Goal: Transaction & Acquisition: Purchase product/service

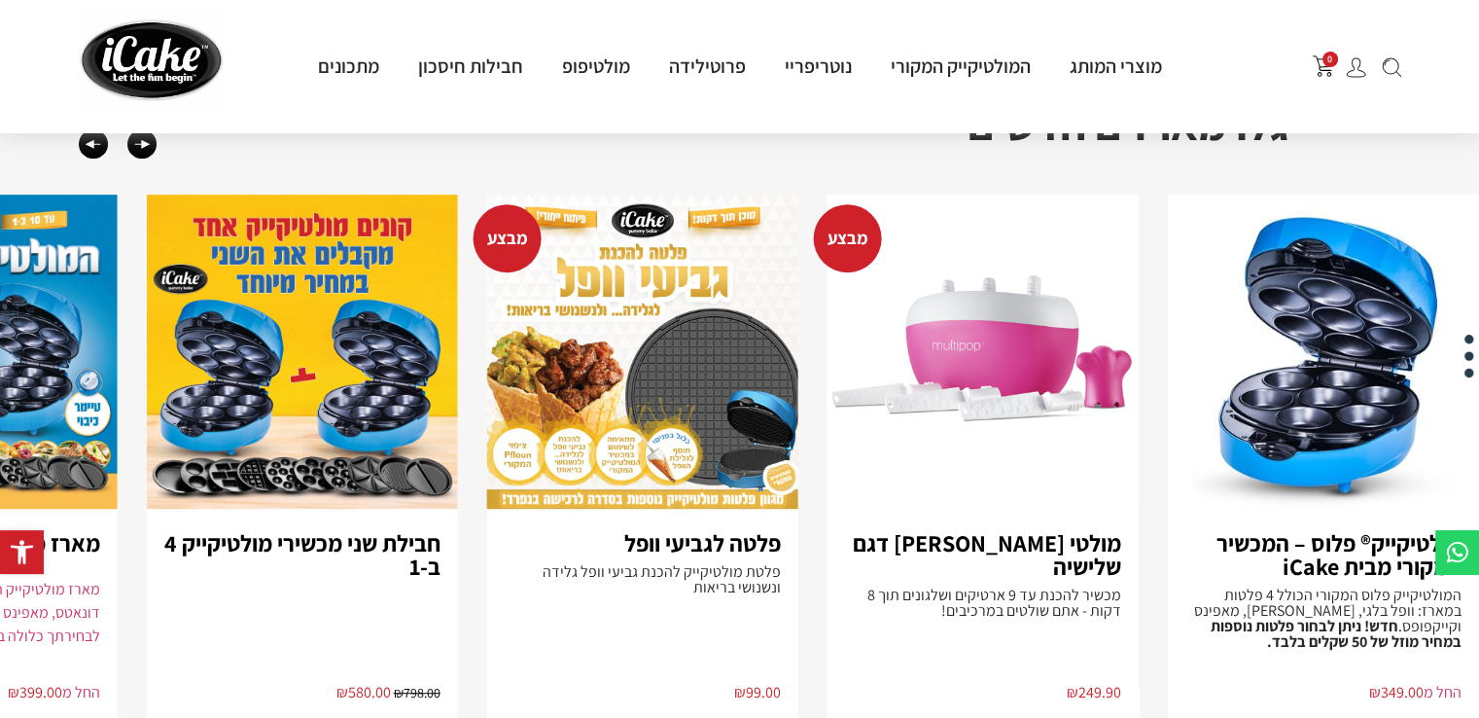
scroll to position [1298, 0]
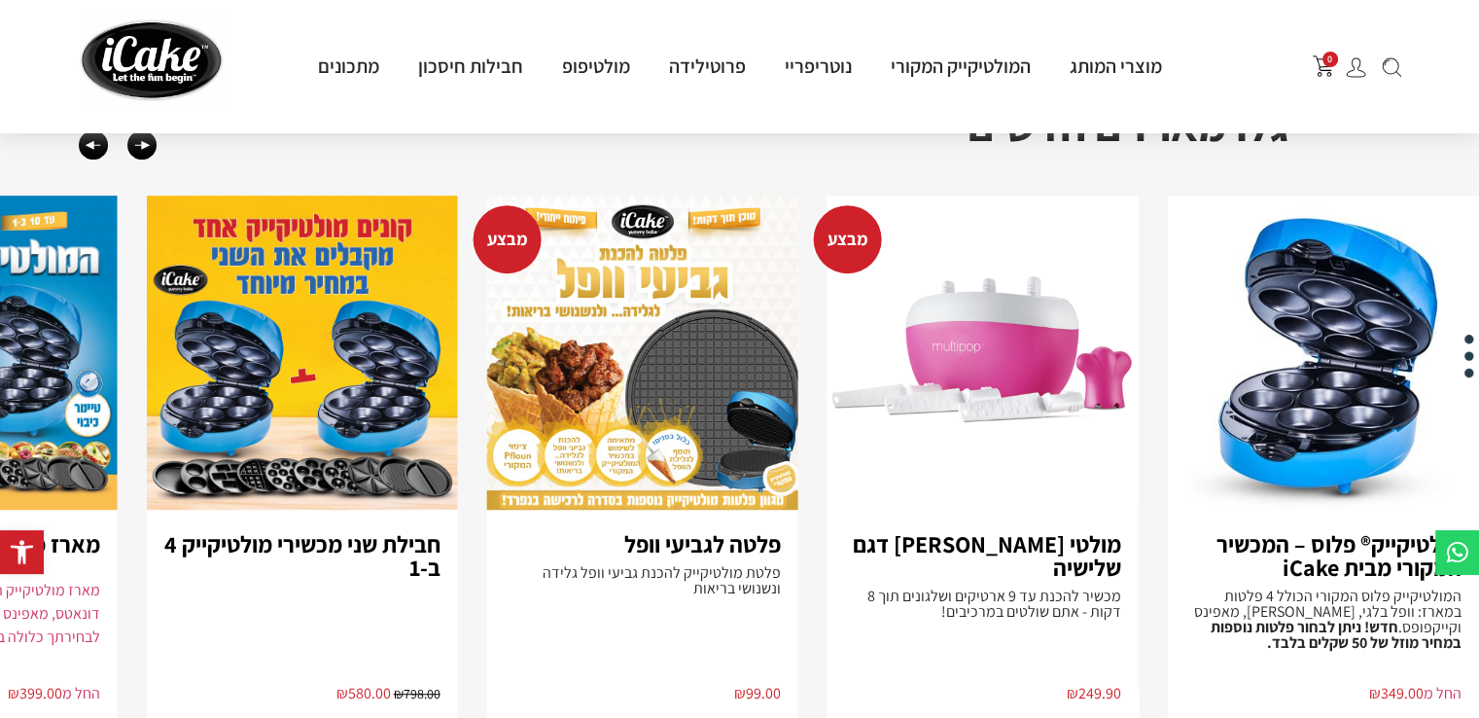
click at [279, 370] on img "4 / 8" at bounding box center [302, 352] width 311 height 314
click at [1335, 374] on img "1 / 8" at bounding box center [1323, 352] width 311 height 314
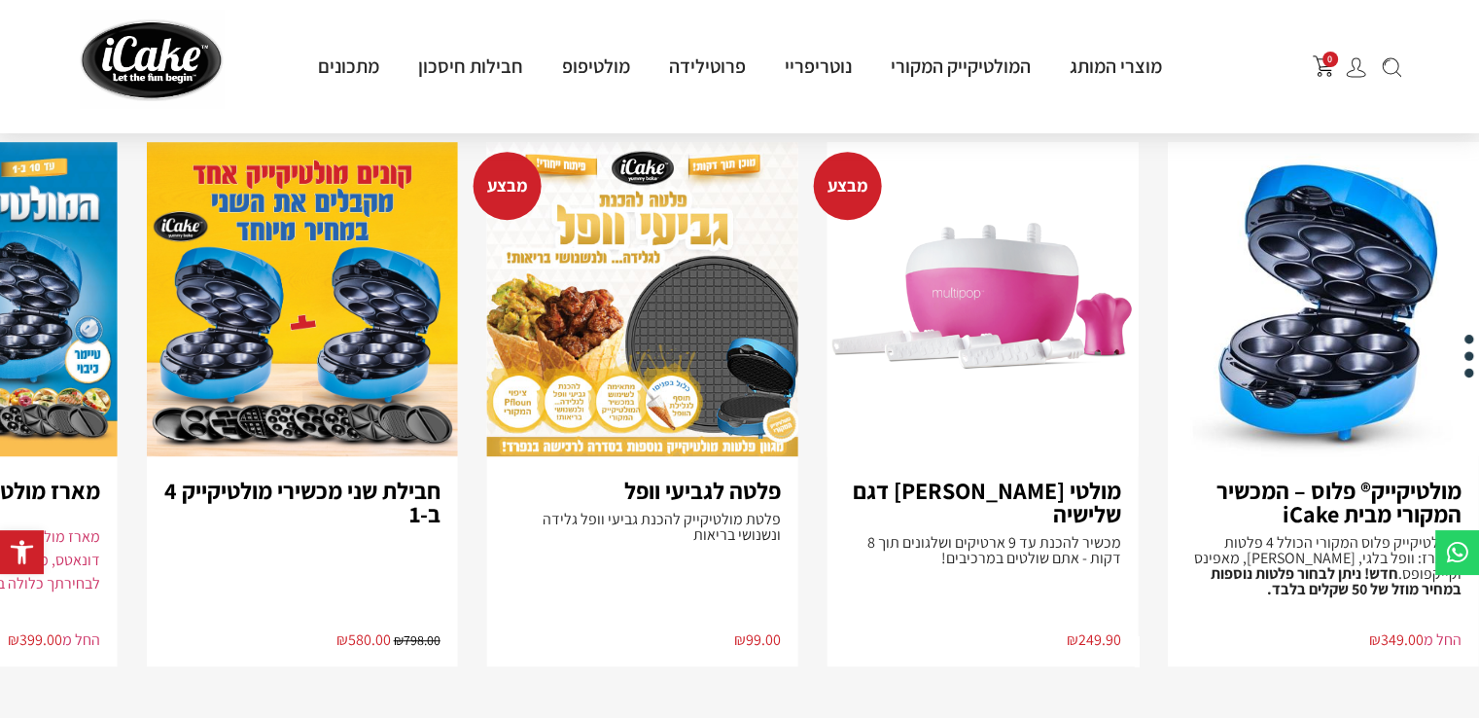
scroll to position [1354, 0]
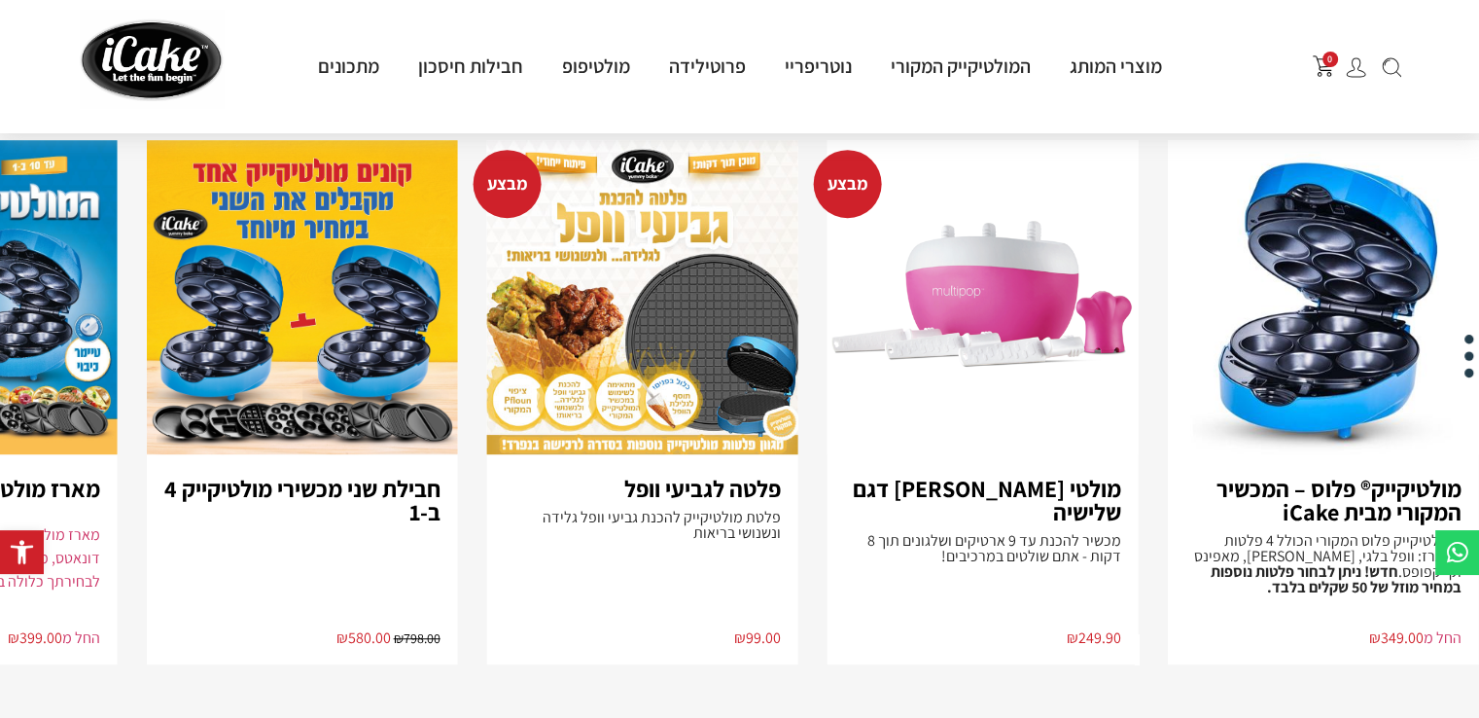
click at [633, 278] on img "3 / 8" at bounding box center [642, 297] width 311 height 314
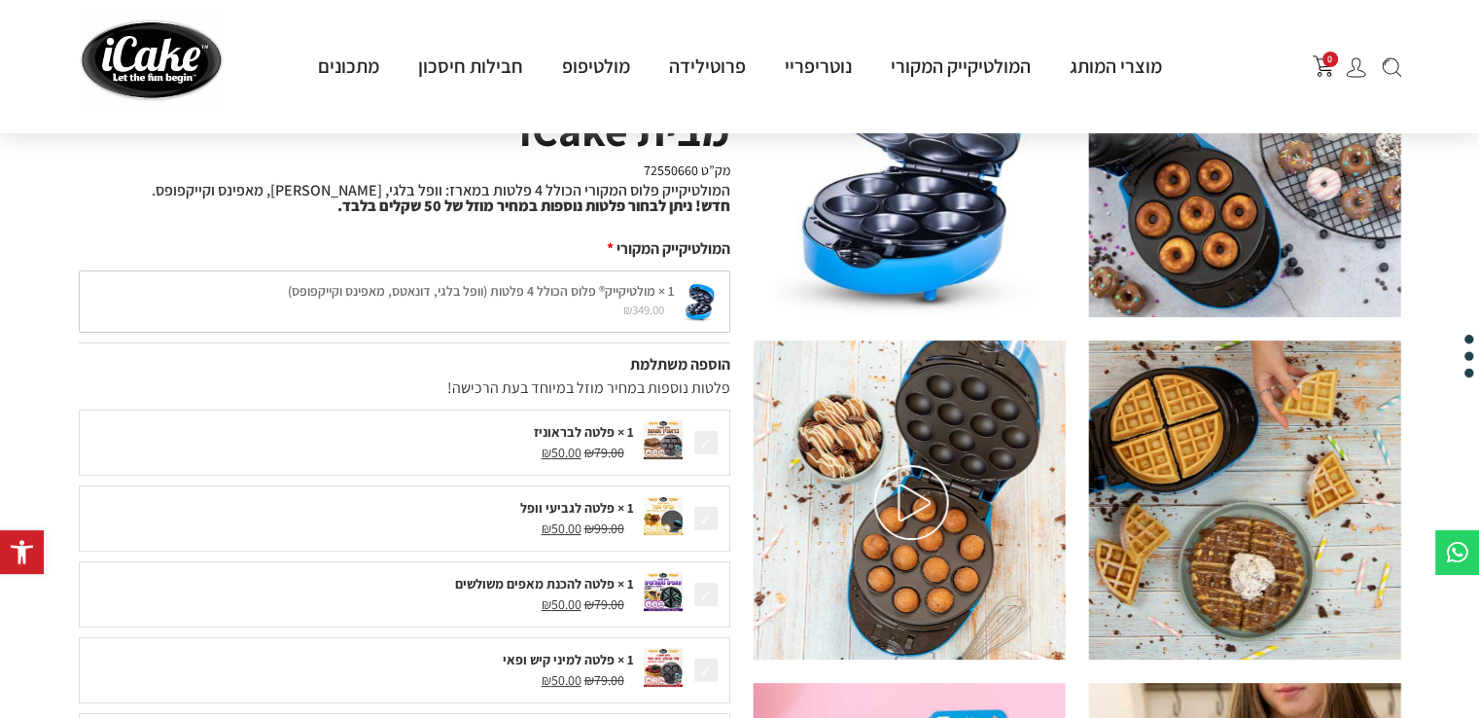
scroll to position [200, 0]
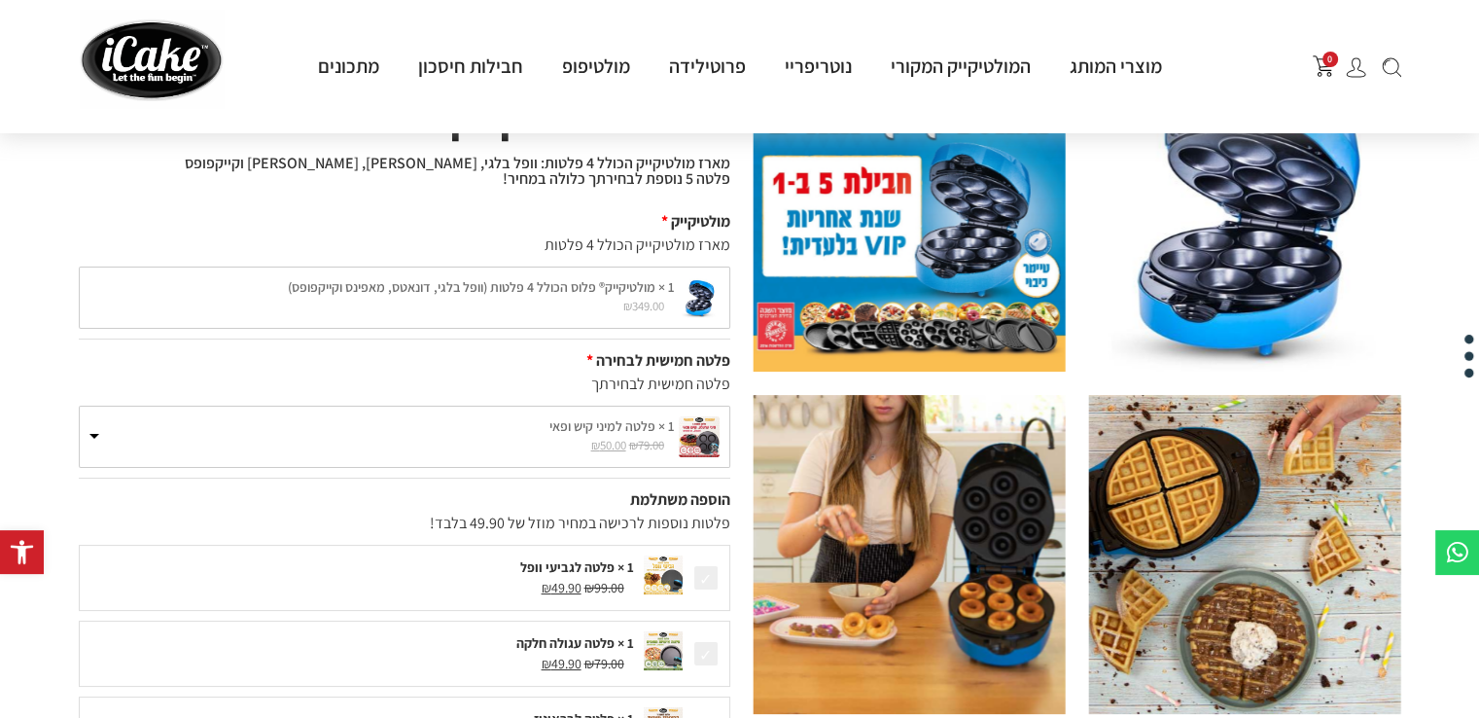
scroll to position [152, 0]
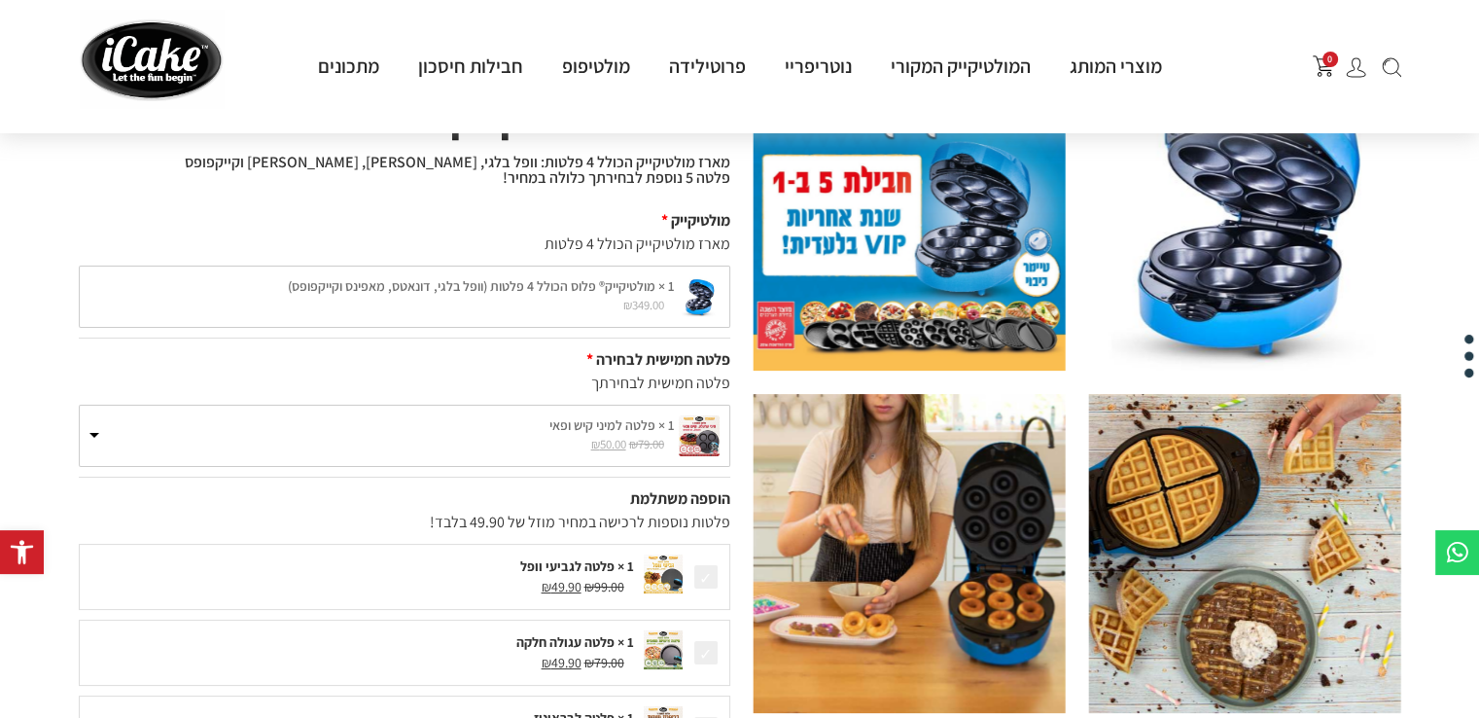
click at [509, 415] on label "1 × פלטה למיני קיש ופאי" at bounding box center [404, 425] width 630 height 20
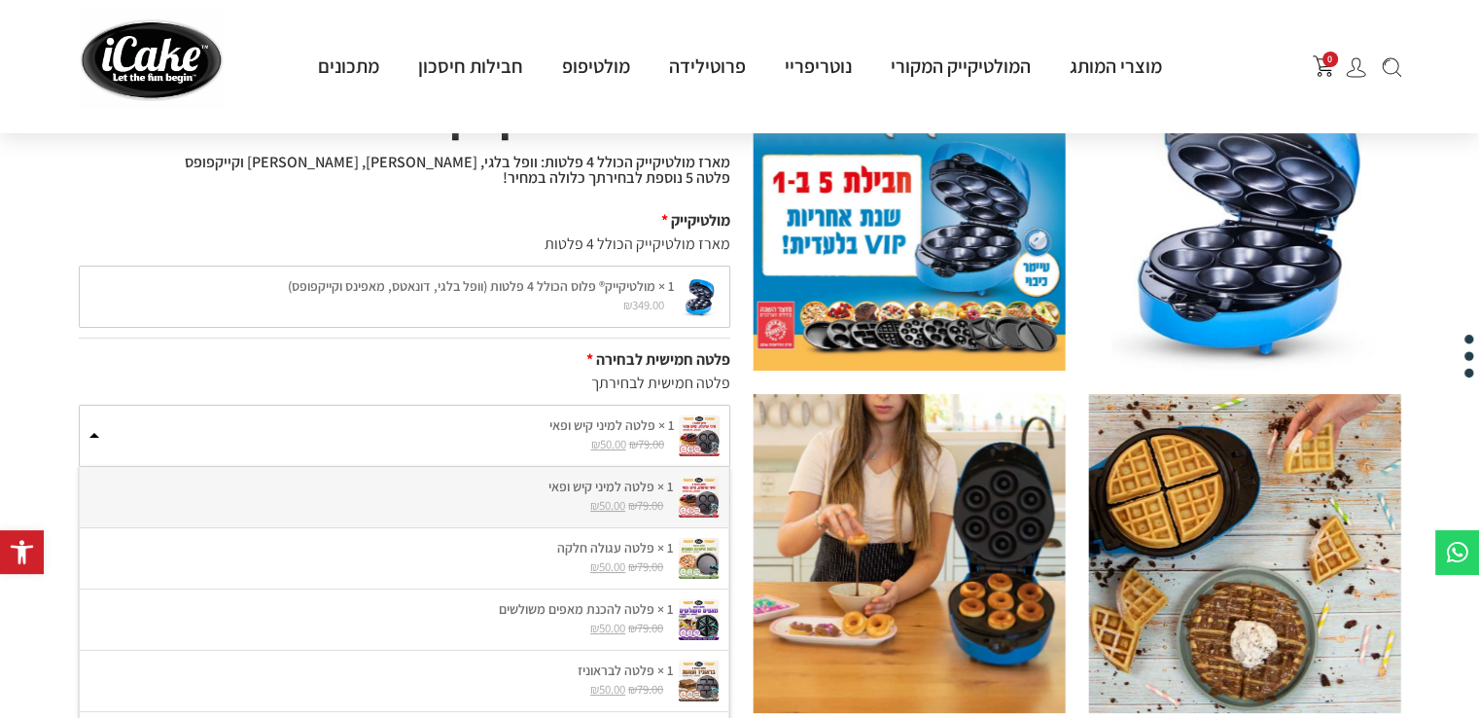
click at [509, 415] on label "1 × פלטה למיני קיש ופאי" at bounding box center [404, 425] width 630 height 20
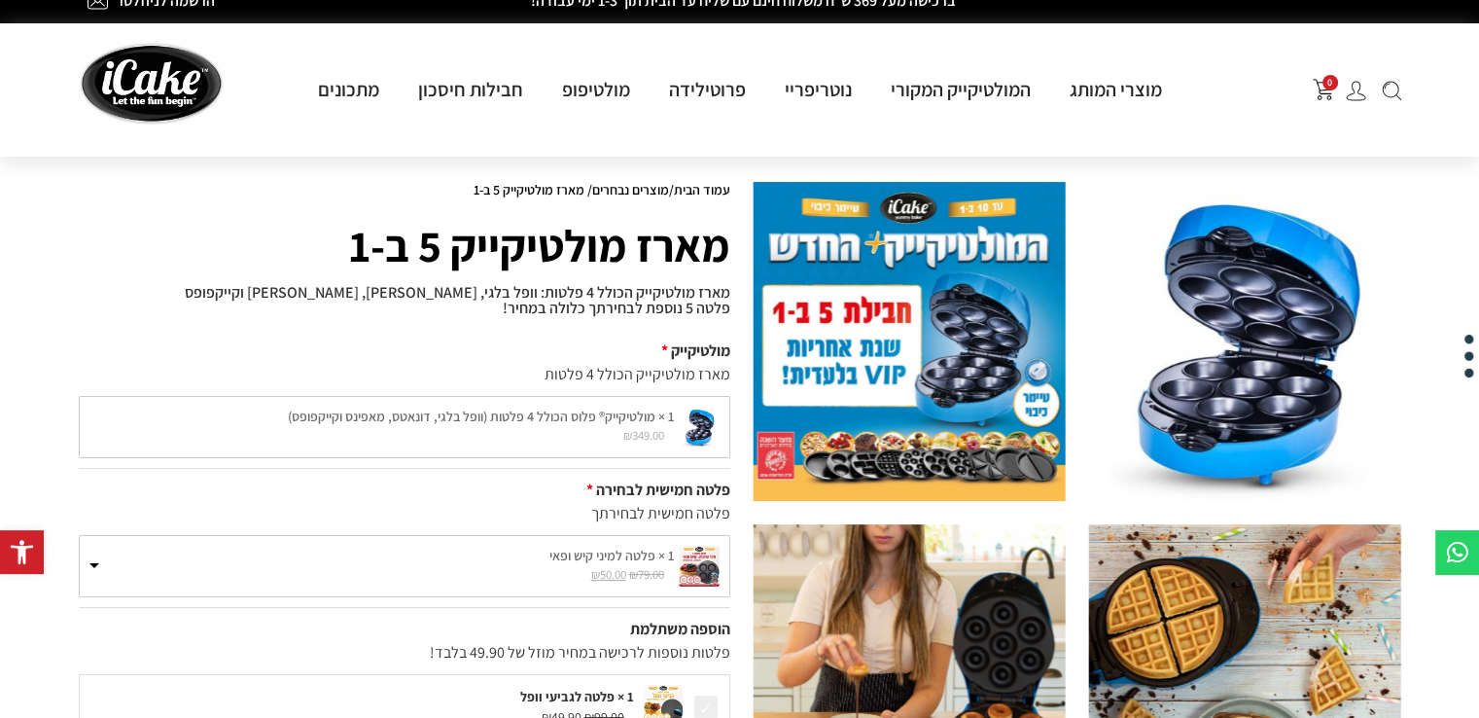
scroll to position [0, 0]
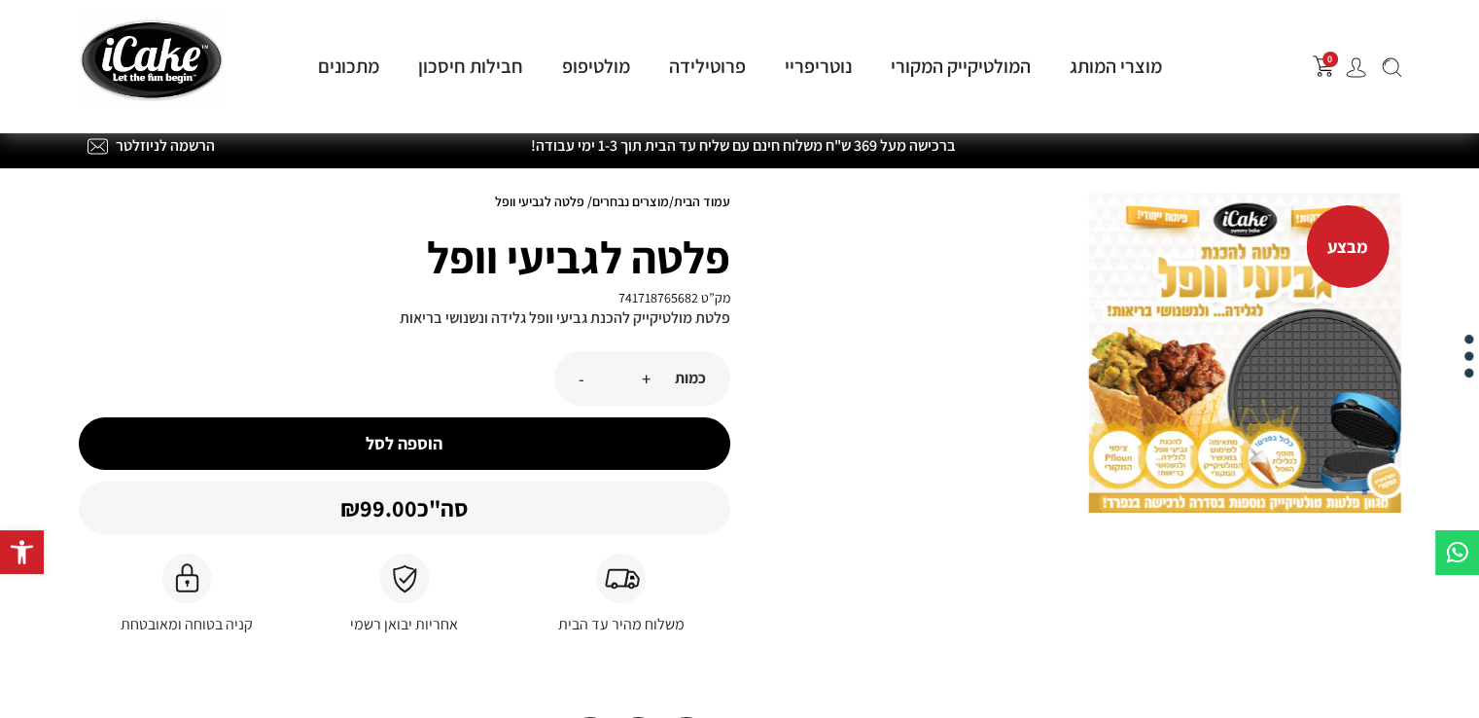
scroll to position [41, 0]
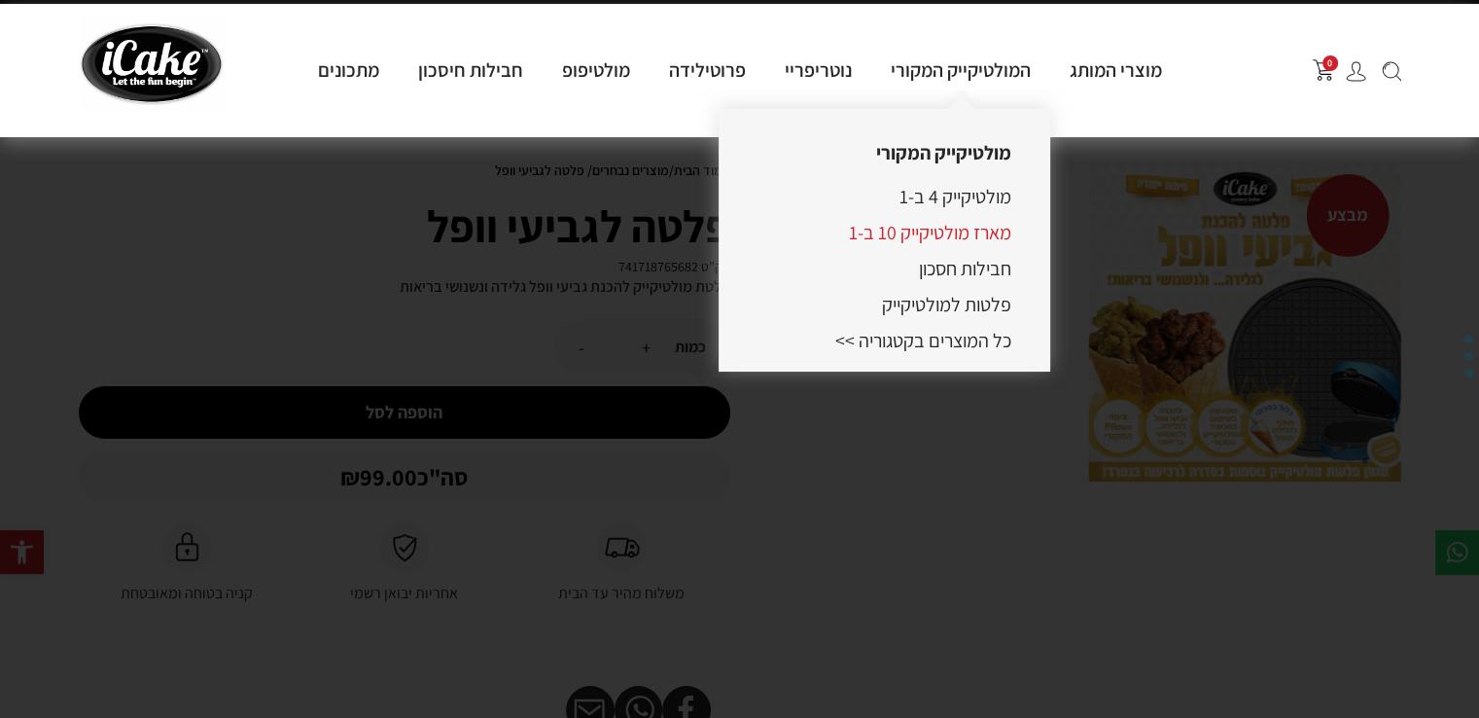
click at [938, 231] on link "מארז מולטיקייק 10 ב-1" at bounding box center [930, 232] width 162 height 25
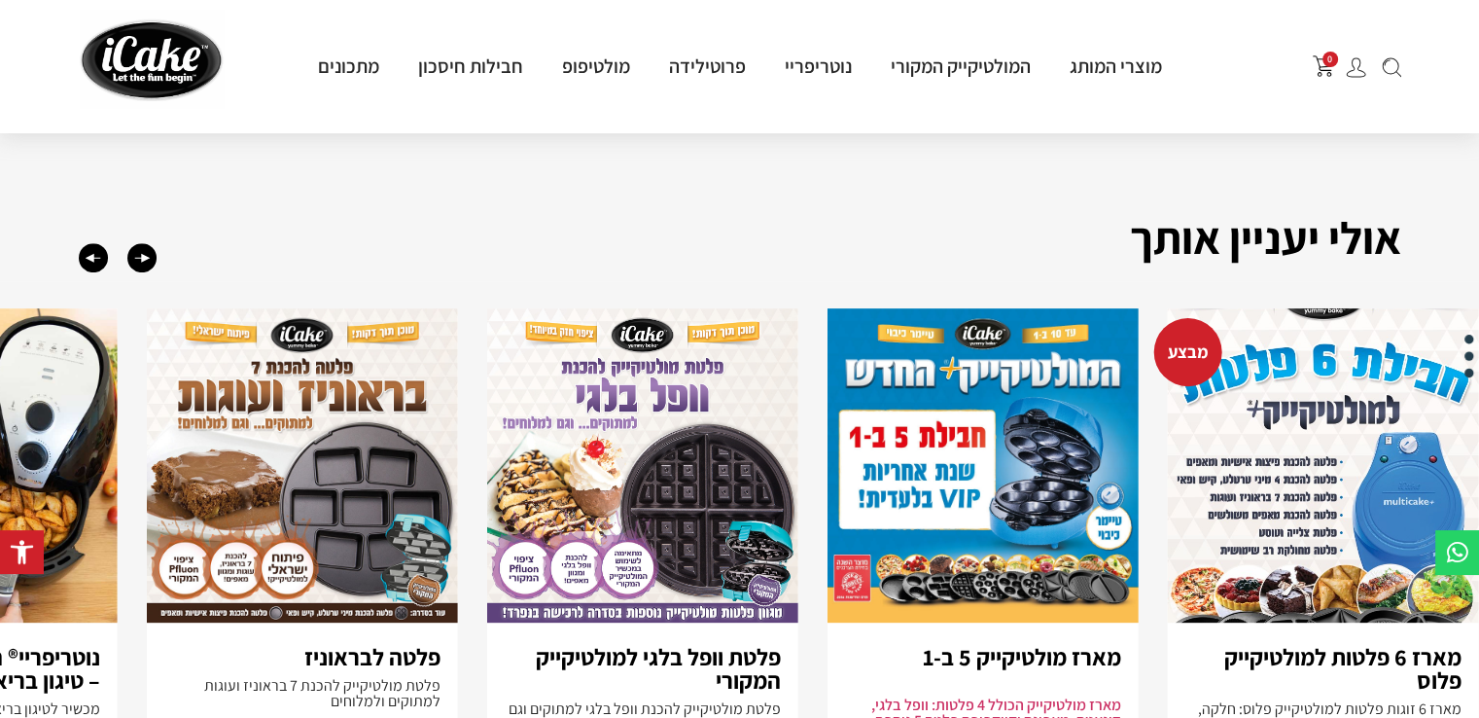
scroll to position [766, 0]
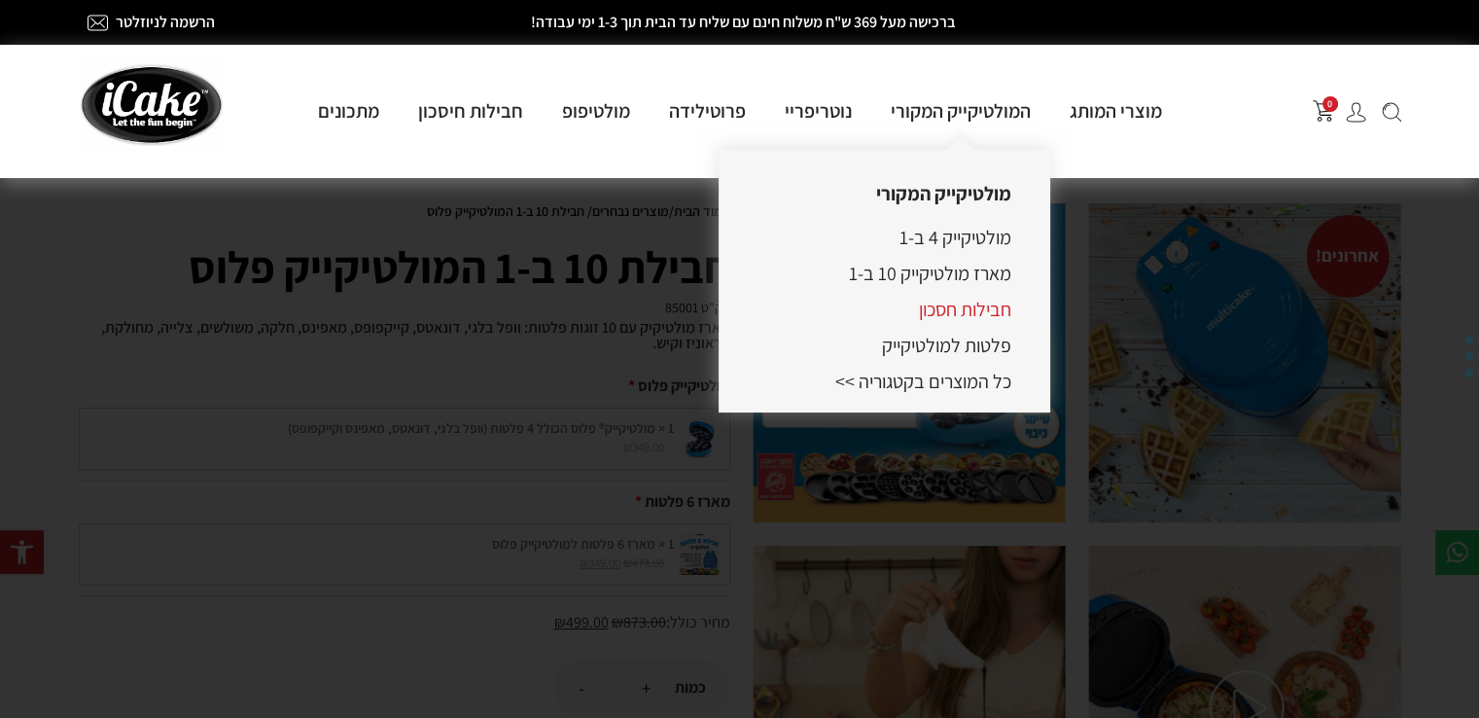
click at [945, 311] on link "חבילות חסכון" at bounding box center [965, 309] width 92 height 25
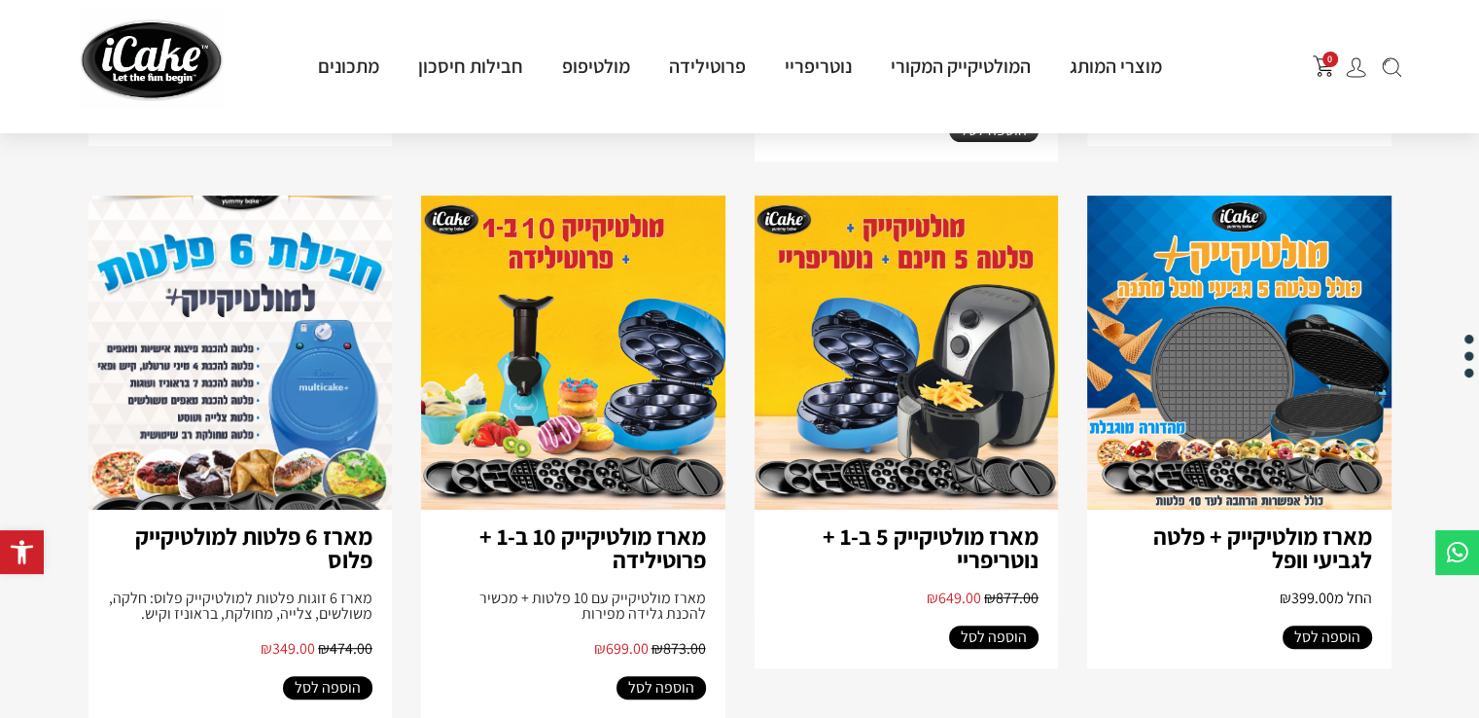
scroll to position [747, 0]
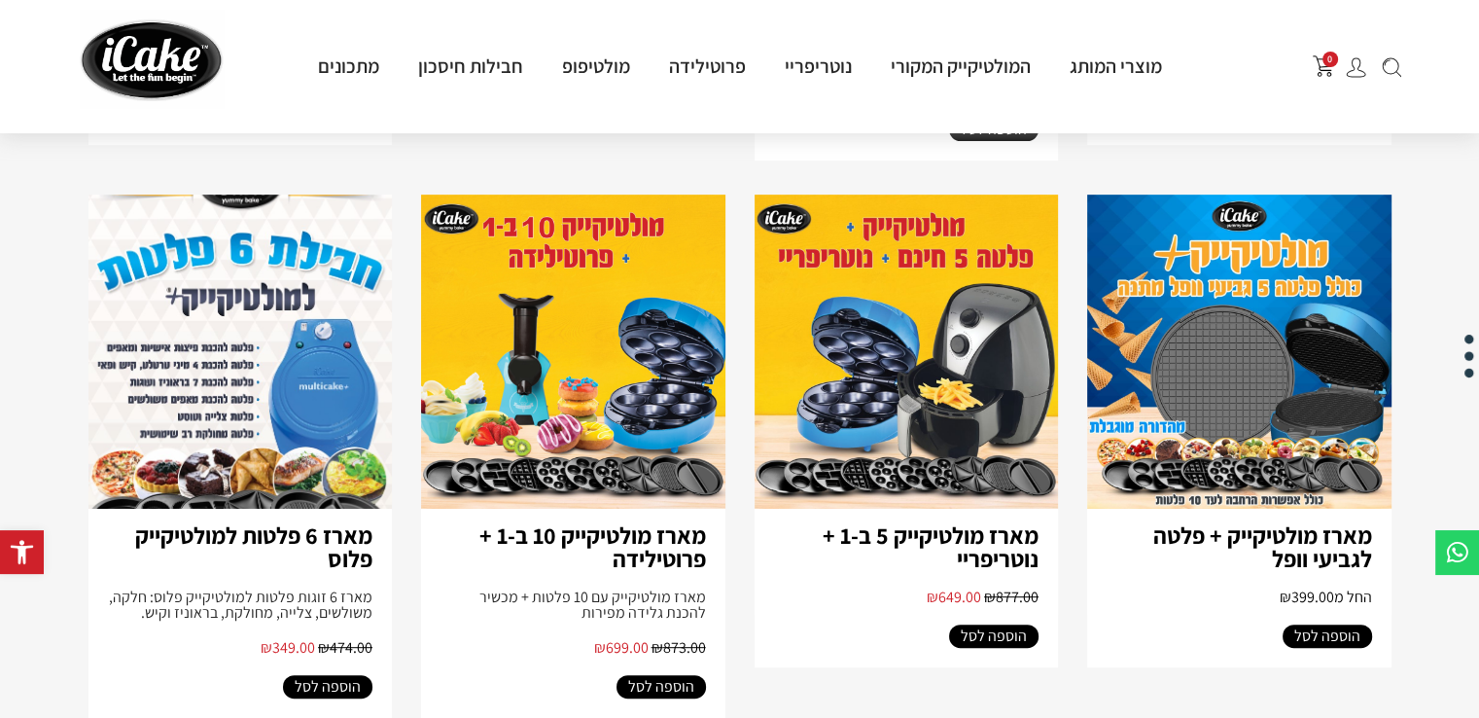
click at [1198, 348] on img at bounding box center [1239, 352] width 304 height 314
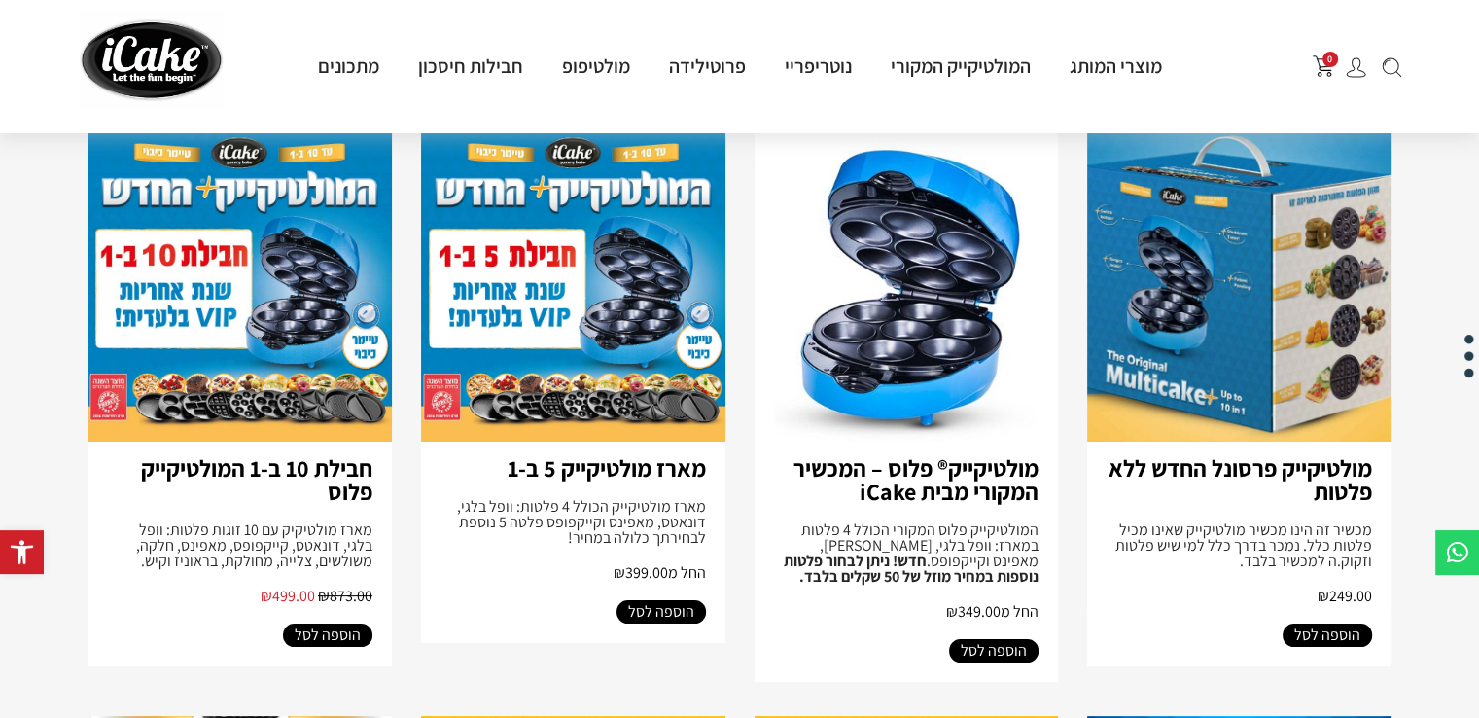
scroll to position [230, 0]
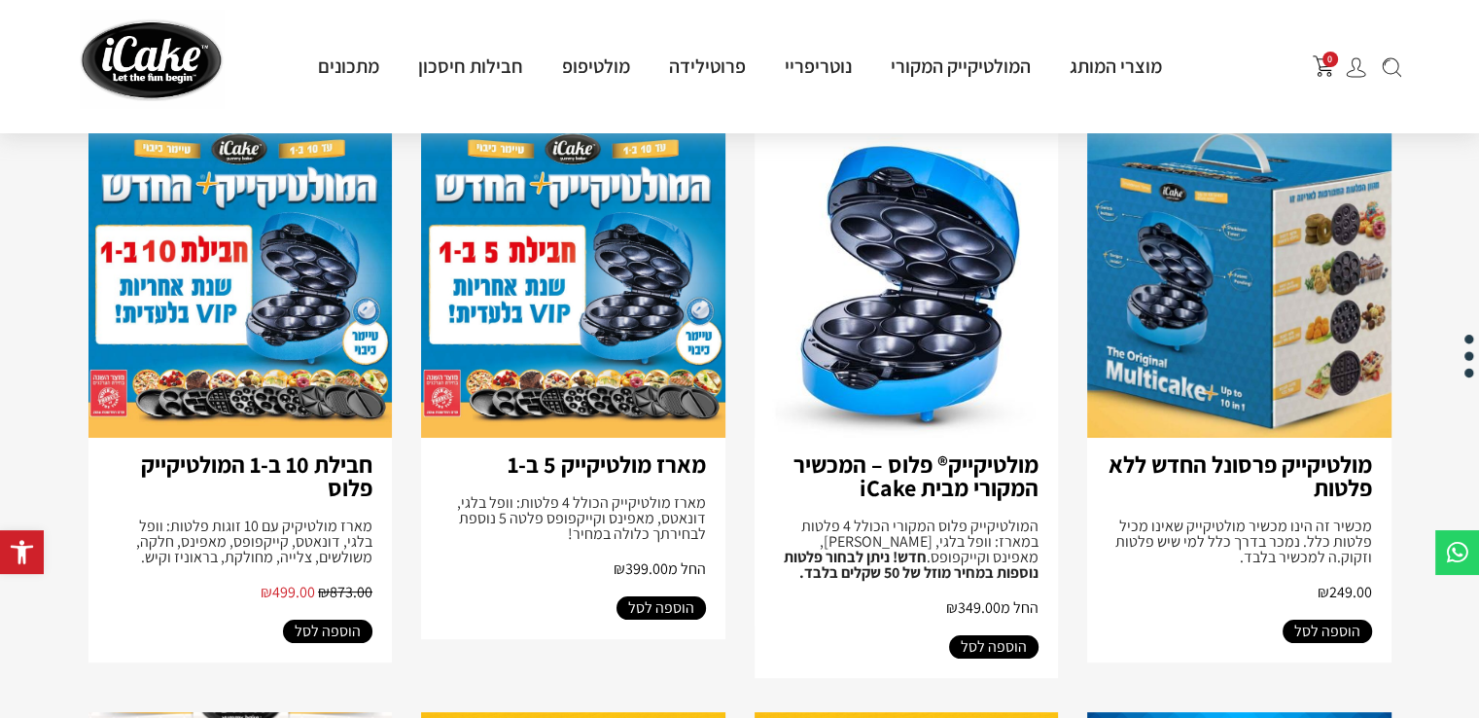
click at [830, 365] on img at bounding box center [907, 281] width 304 height 314
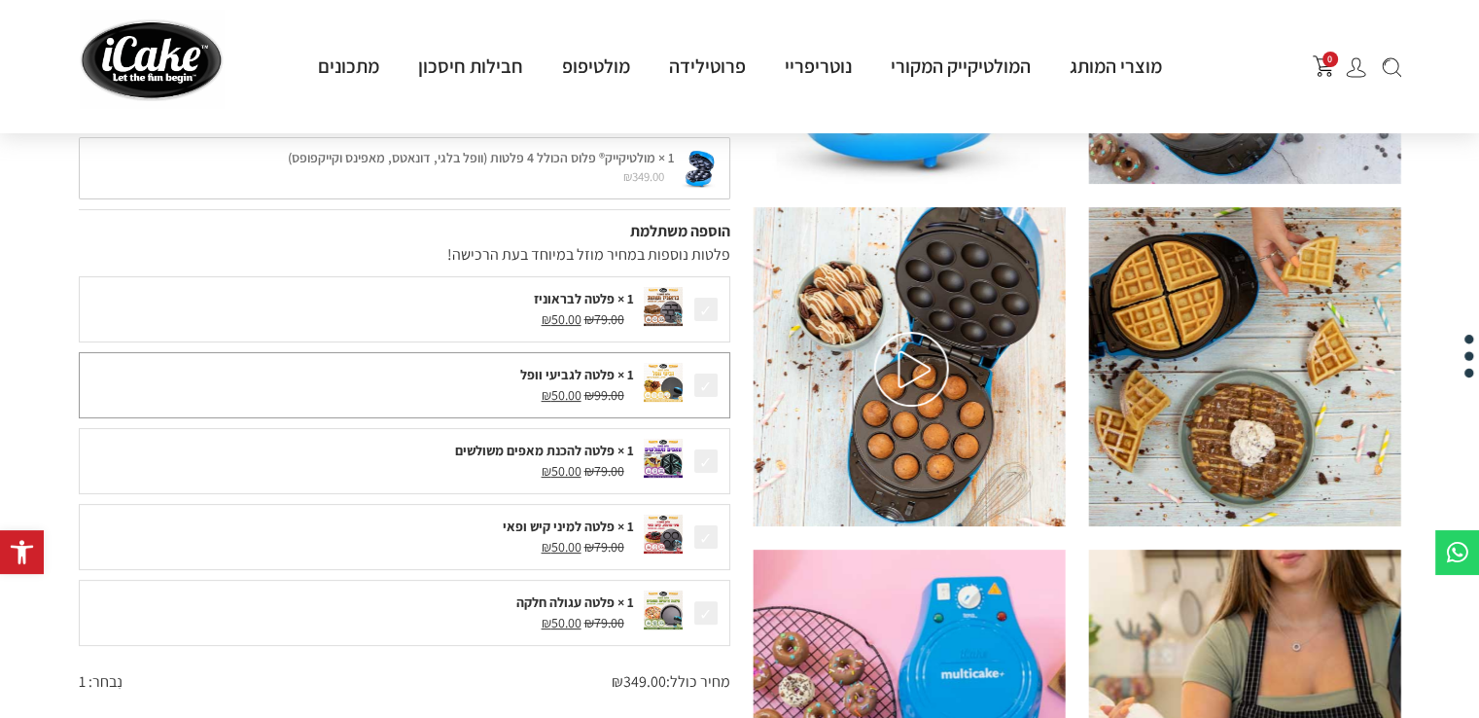
scroll to position [342, 0]
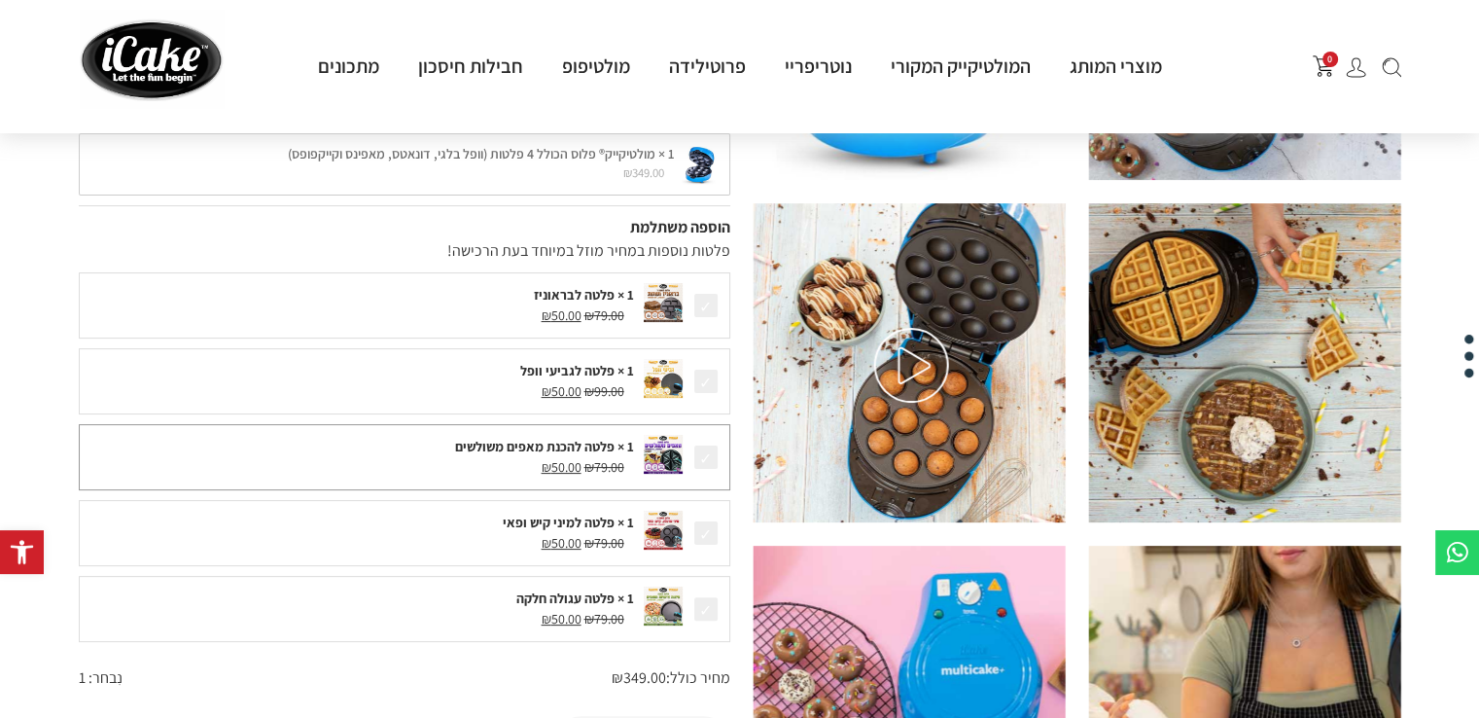
click at [524, 447] on div "1 × פלטה להכנת מאפים משולשים" at bounding box center [361, 447] width 545 height 20
